Goal: Navigation & Orientation: Find specific page/section

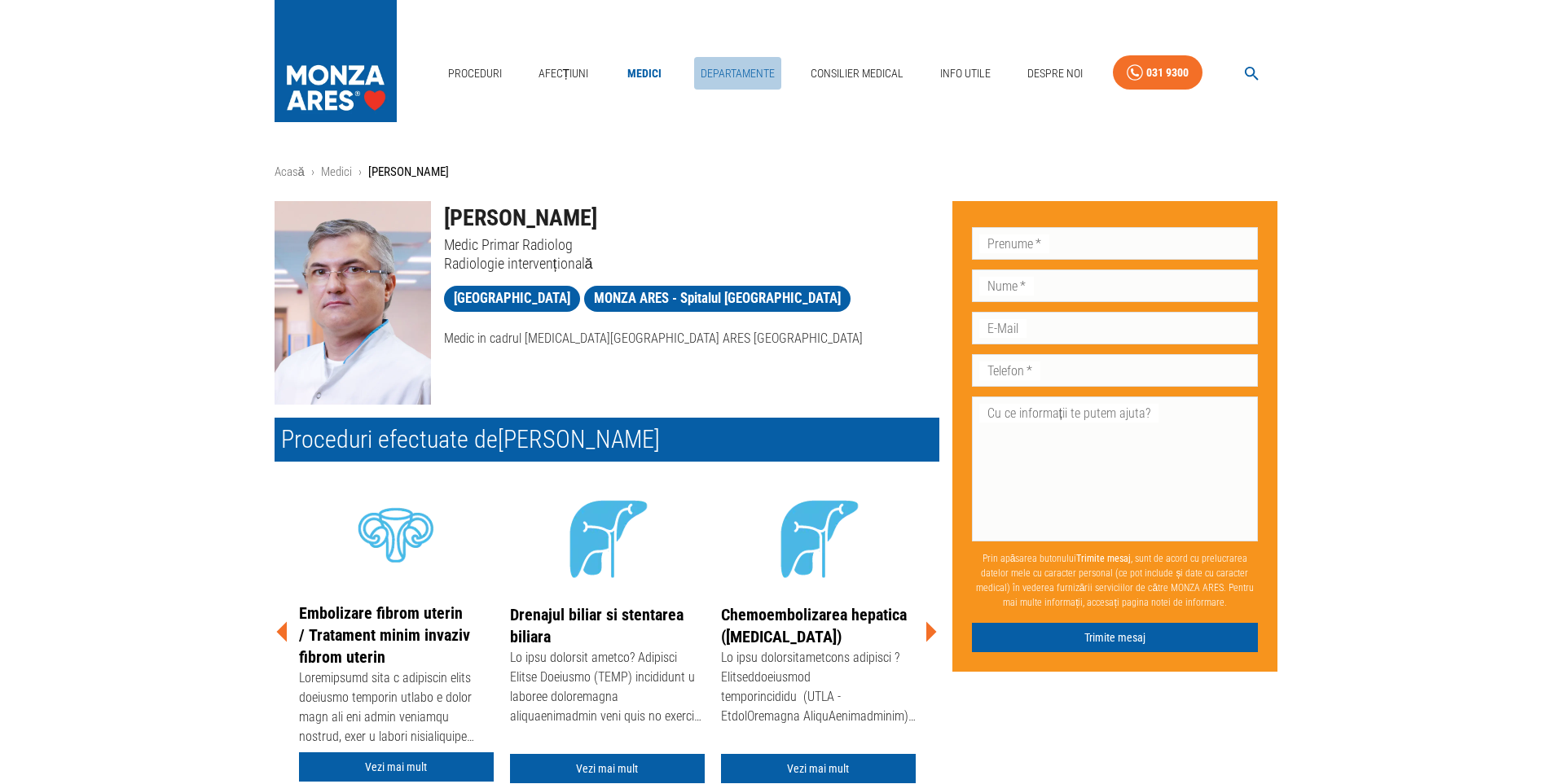
click at [733, 71] on link "Departamente" at bounding box center [738, 73] width 87 height 33
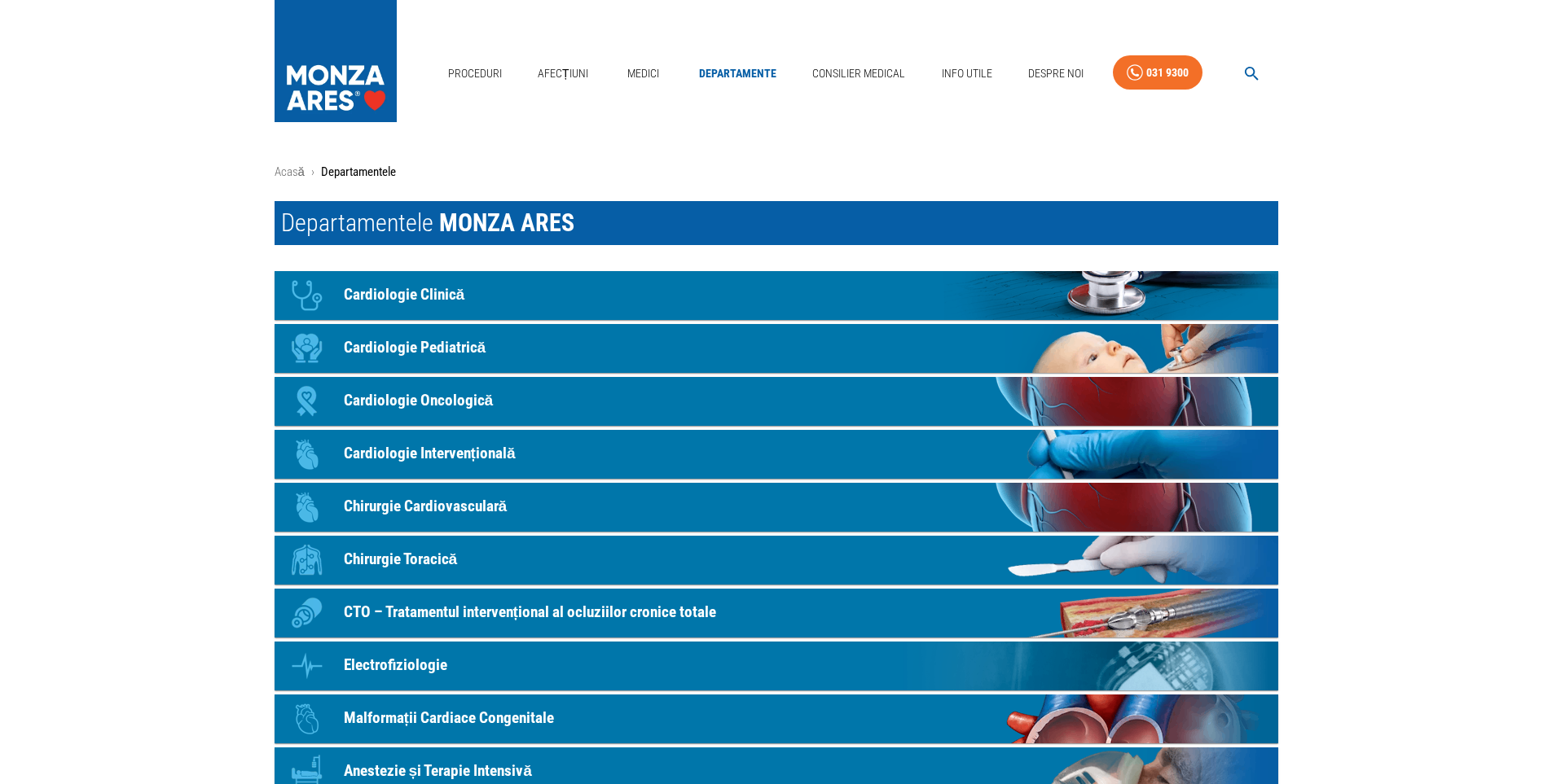
click at [318, 34] on img at bounding box center [335, 57] width 122 height 114
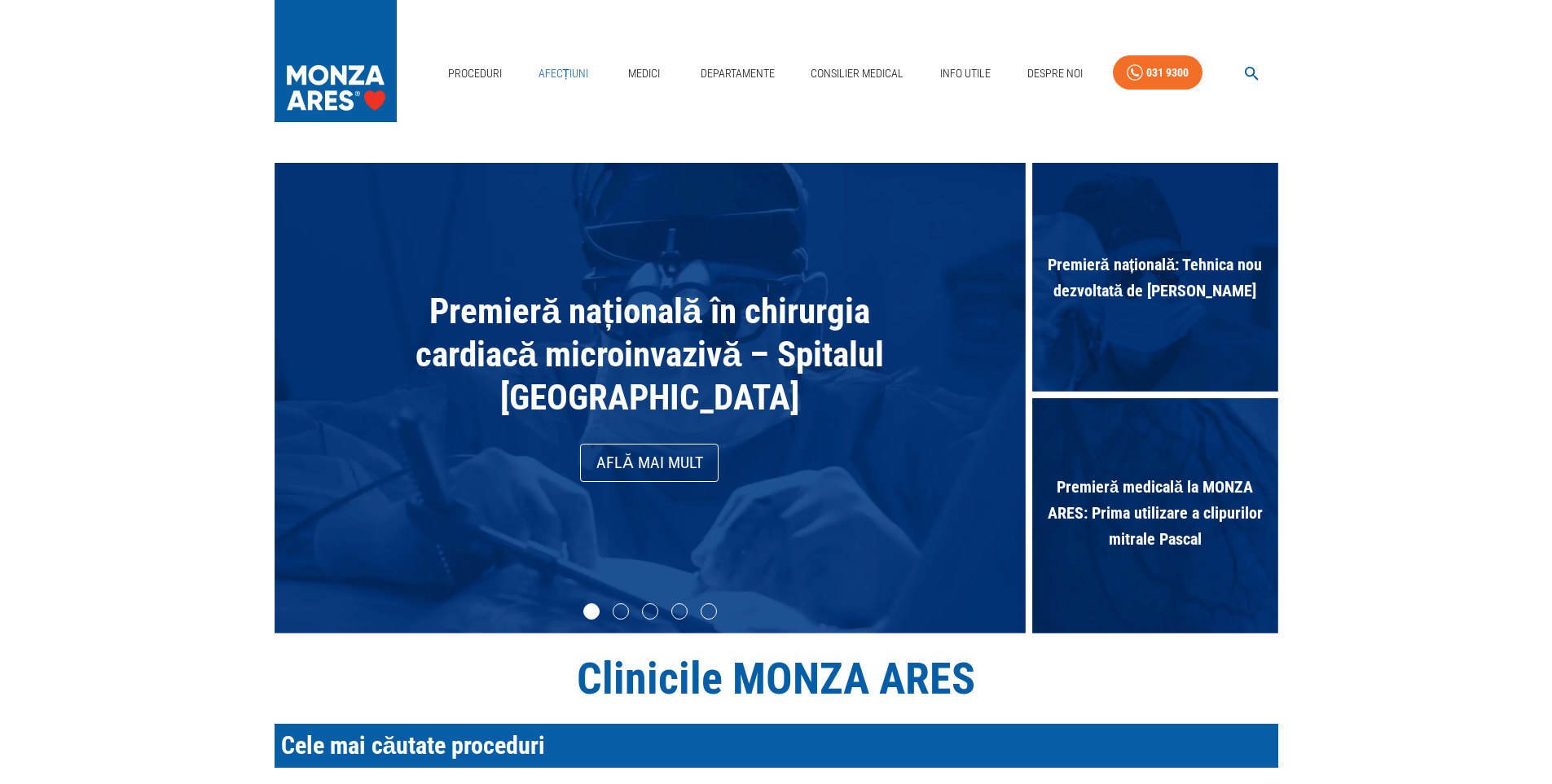
click at [583, 65] on link "Afecțiuni" at bounding box center [563, 73] width 64 height 33
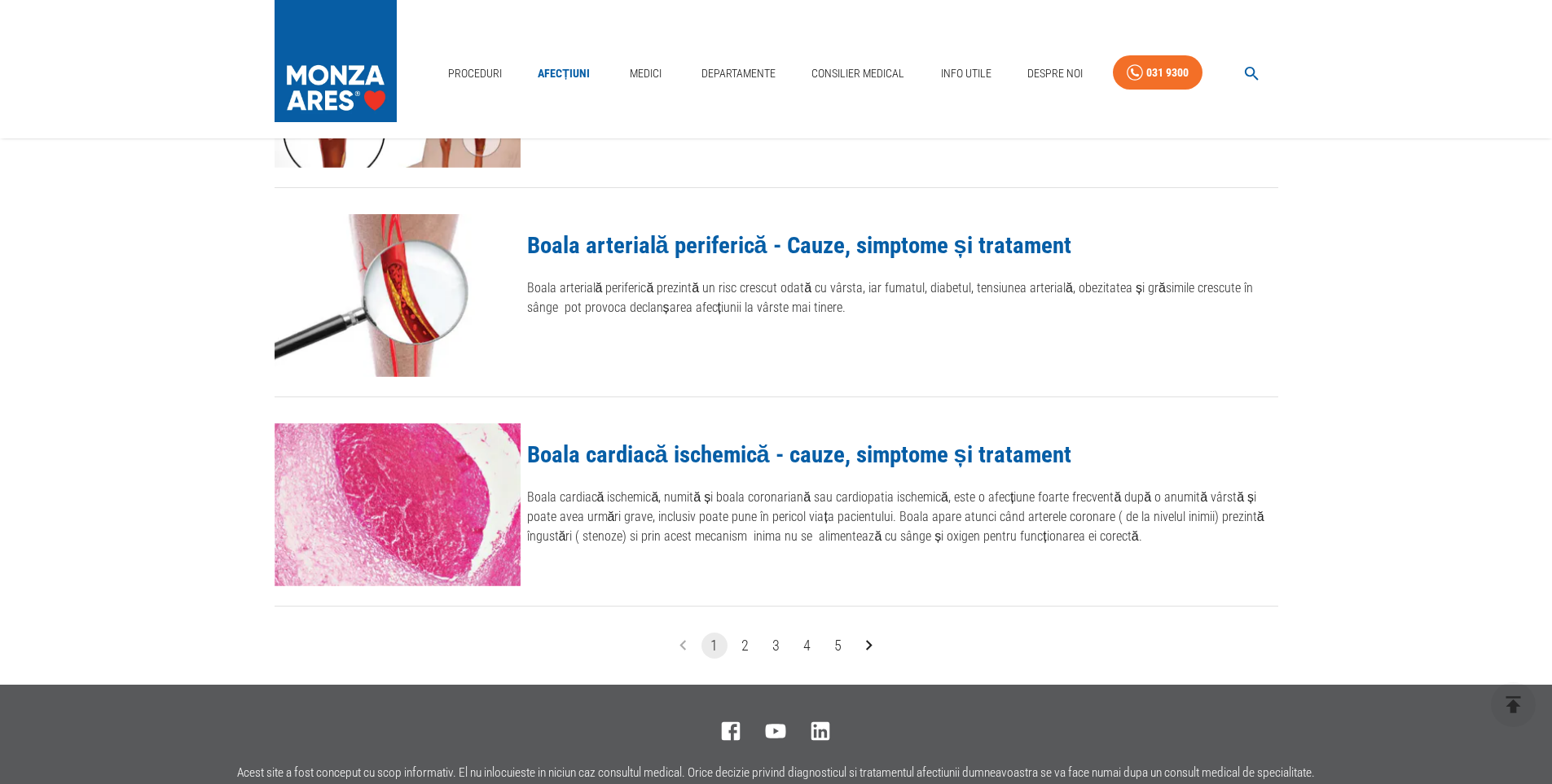
scroll to position [1874, 0]
